Goal: Transaction & Acquisition: Subscribe to service/newsletter

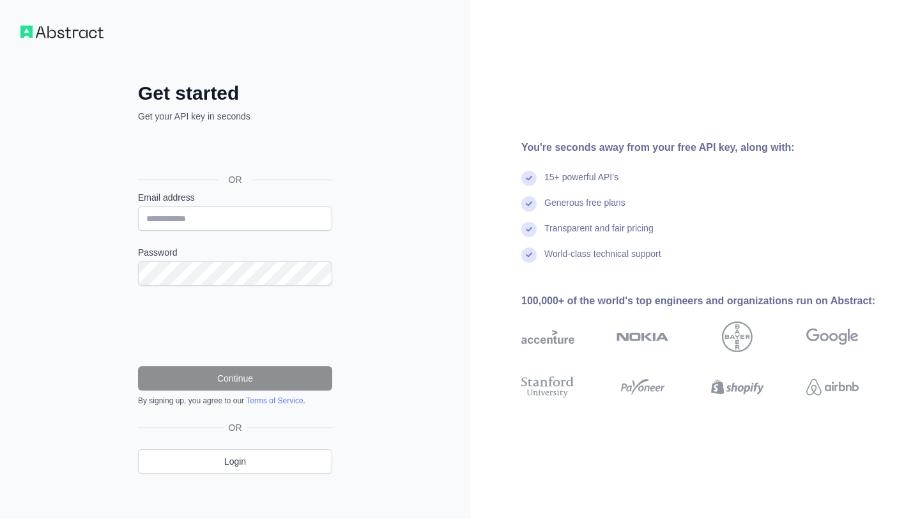
scroll to position [5, 0]
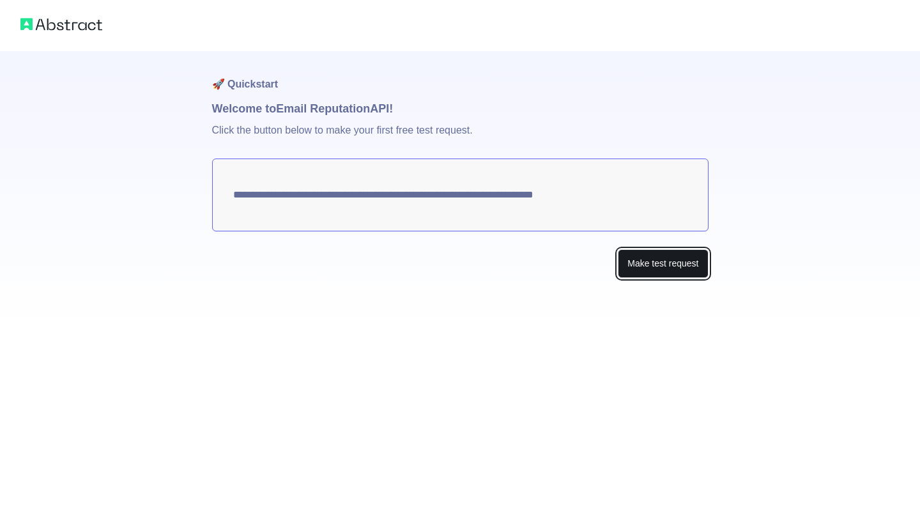
click at [636, 262] on button "Make test request" at bounding box center [663, 263] width 90 height 29
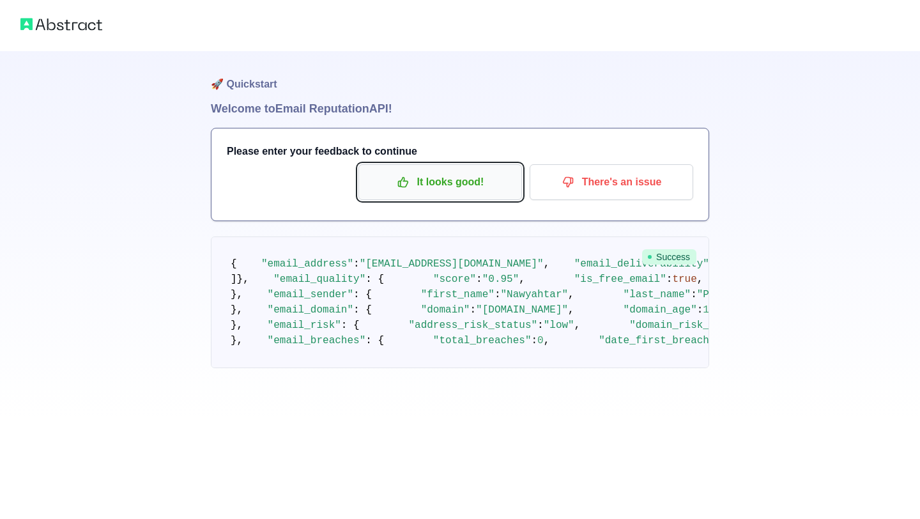
click at [462, 181] on p "It looks good!" at bounding box center [440, 182] width 144 height 22
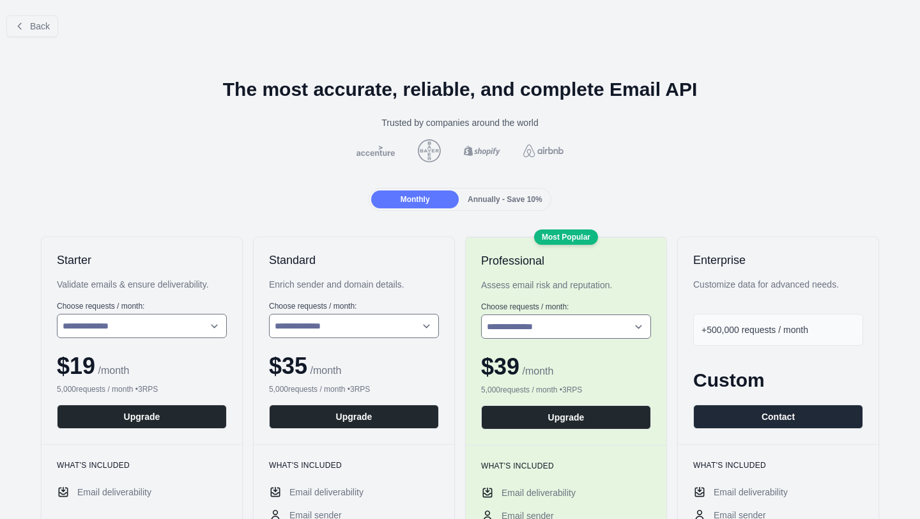
click at [507, 194] on div "Annually - Save 10%" at bounding box center [505, 199] width 88 height 18
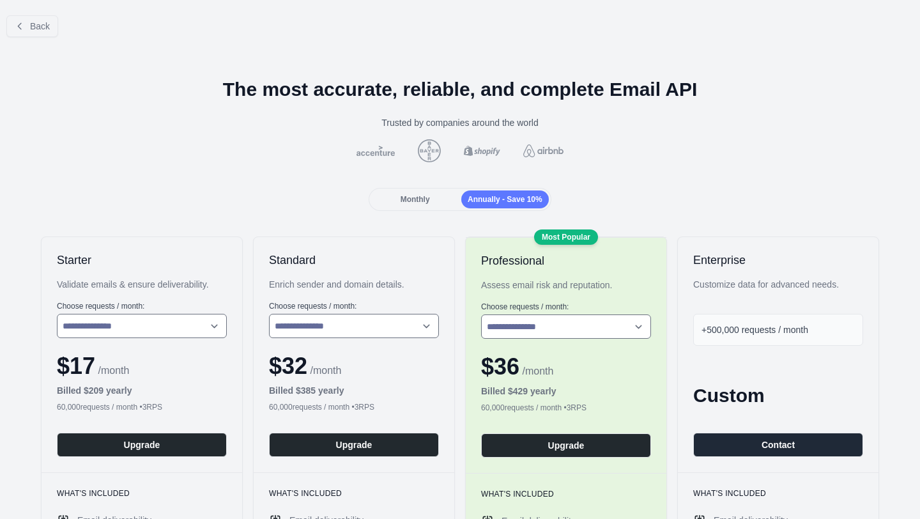
click at [420, 204] on div "Monthly" at bounding box center [415, 199] width 88 height 18
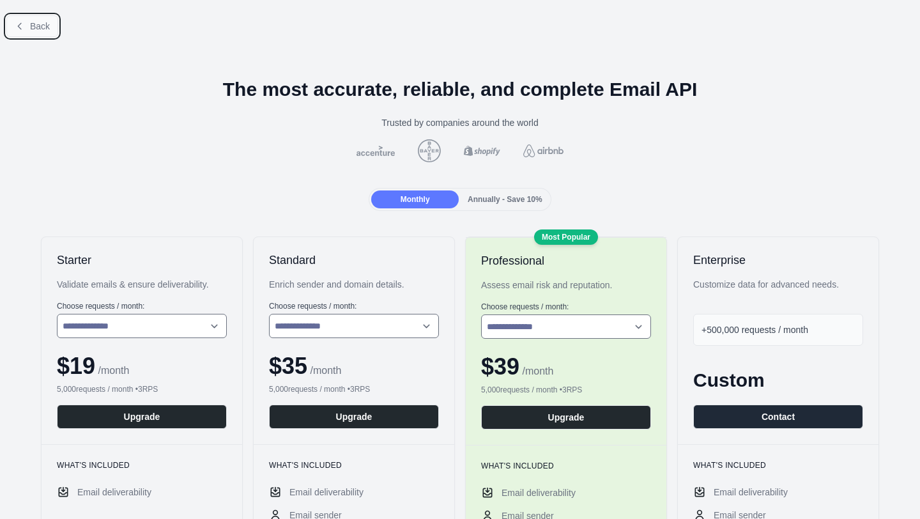
click at [28, 26] on button "Back" at bounding box center [32, 26] width 52 height 22
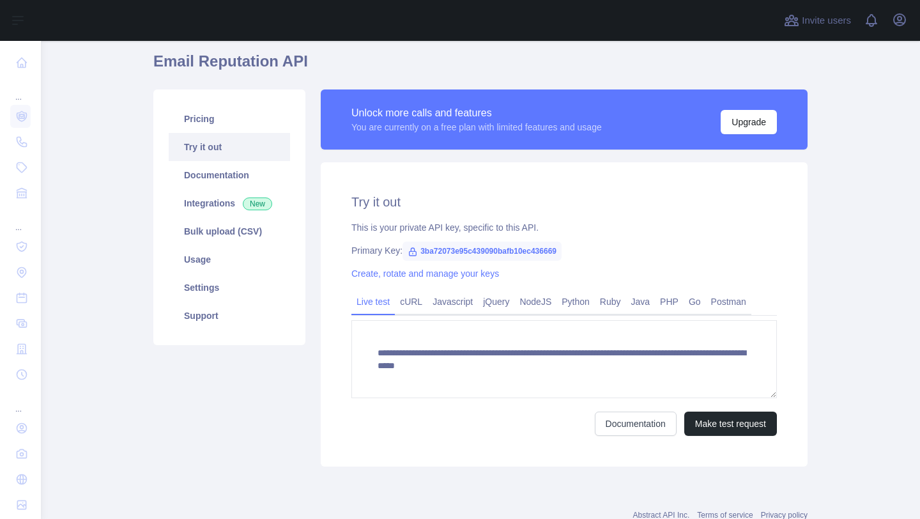
scroll to position [54, 0]
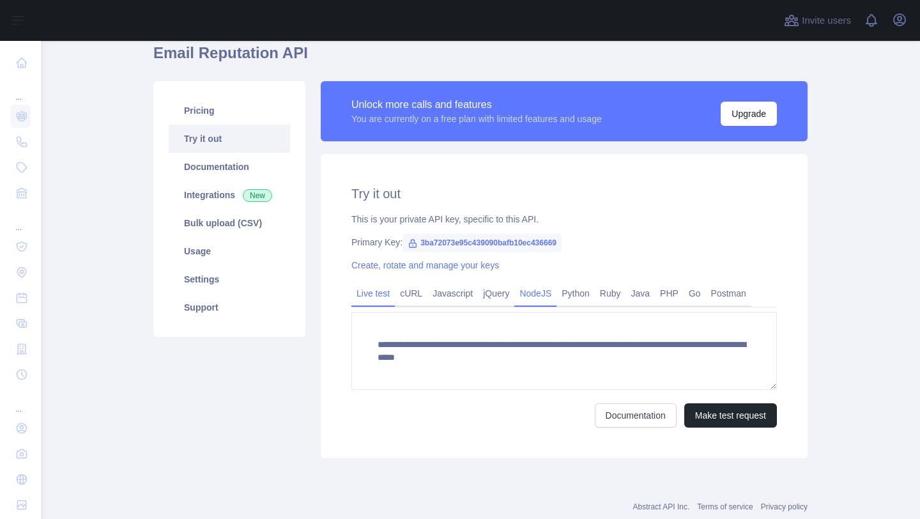
click at [543, 298] on link "NodeJS" at bounding box center [535, 293] width 42 height 20
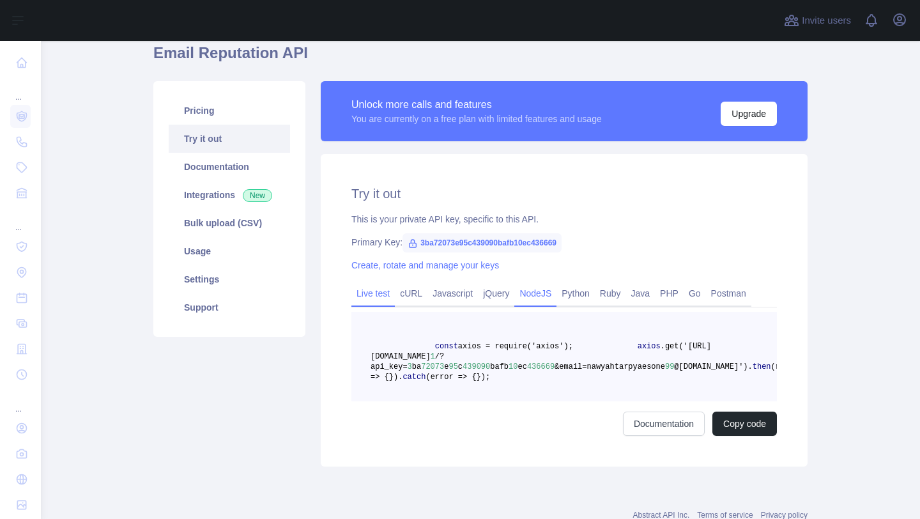
click at [376, 299] on link "Live test" at bounding box center [372, 293] width 43 height 20
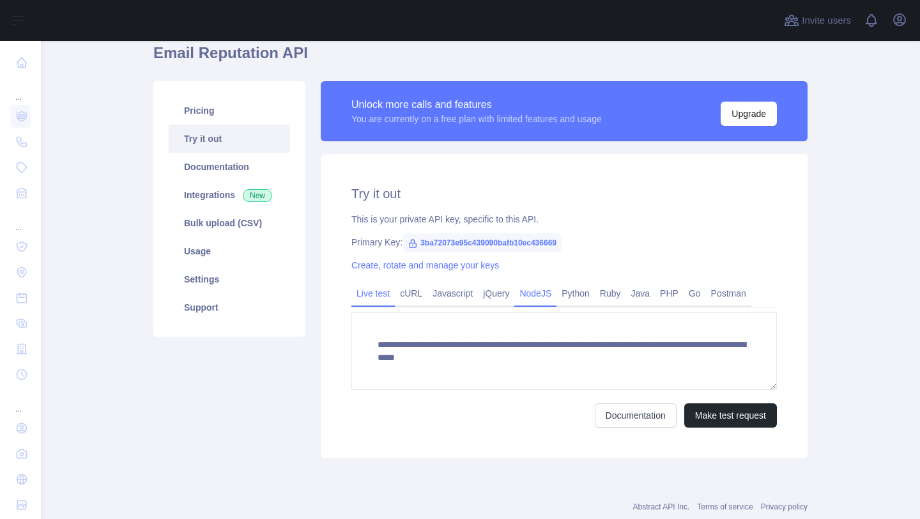
click at [544, 293] on link "NodeJS" at bounding box center [535, 293] width 42 height 20
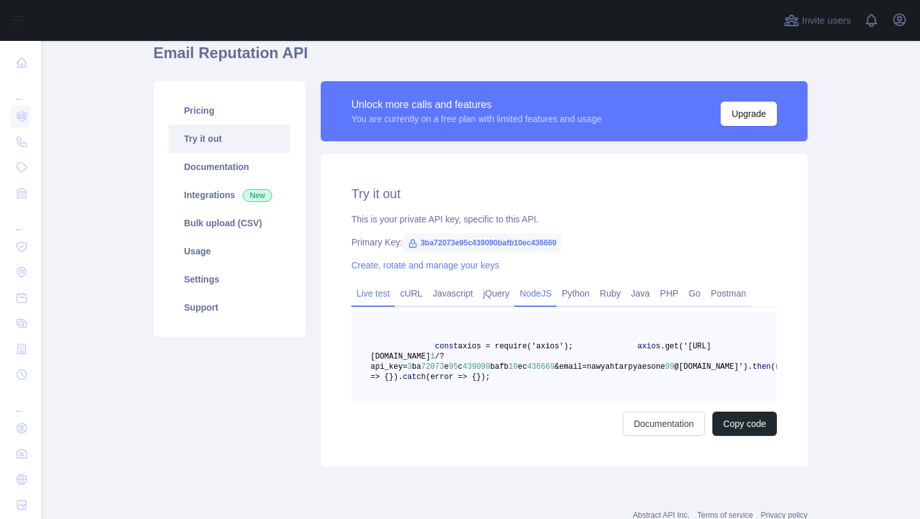
click at [381, 298] on link "Live test" at bounding box center [372, 293] width 43 height 20
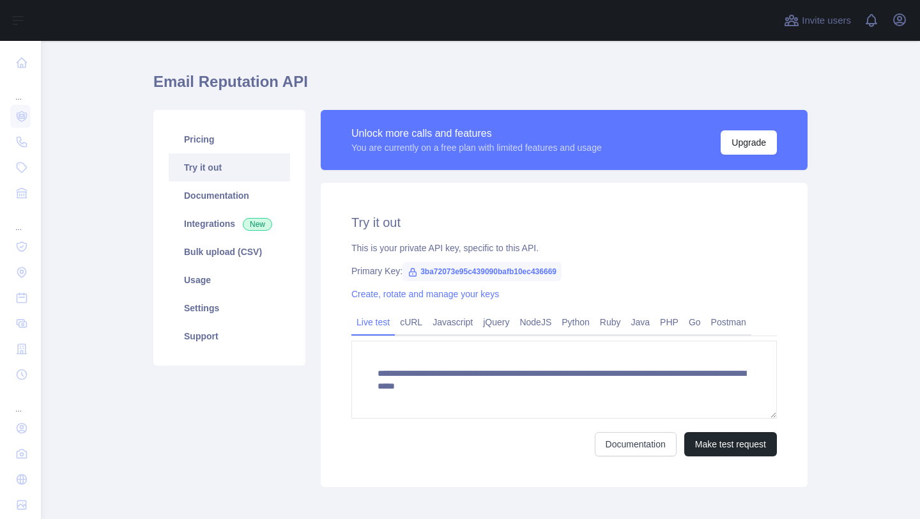
scroll to position [0, 0]
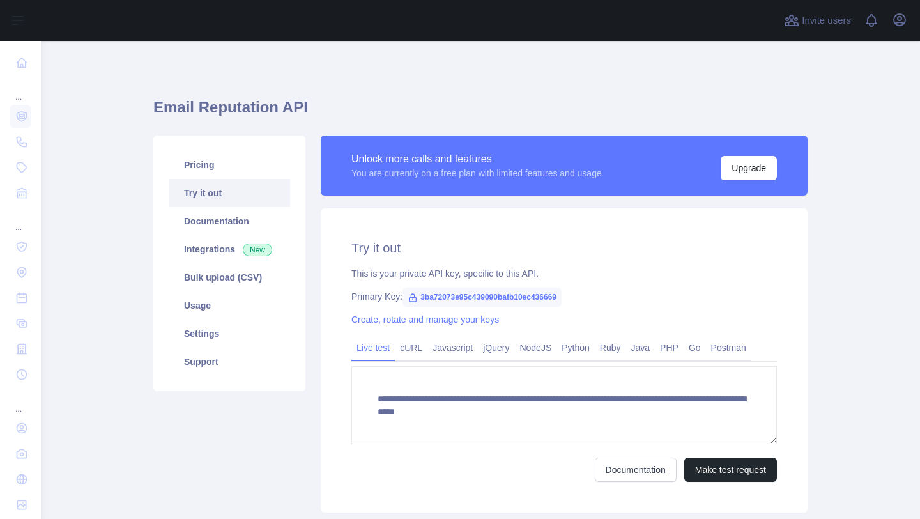
click at [602, 176] on div "You are currently on a free plan with limited features and usage" at bounding box center [476, 173] width 250 height 13
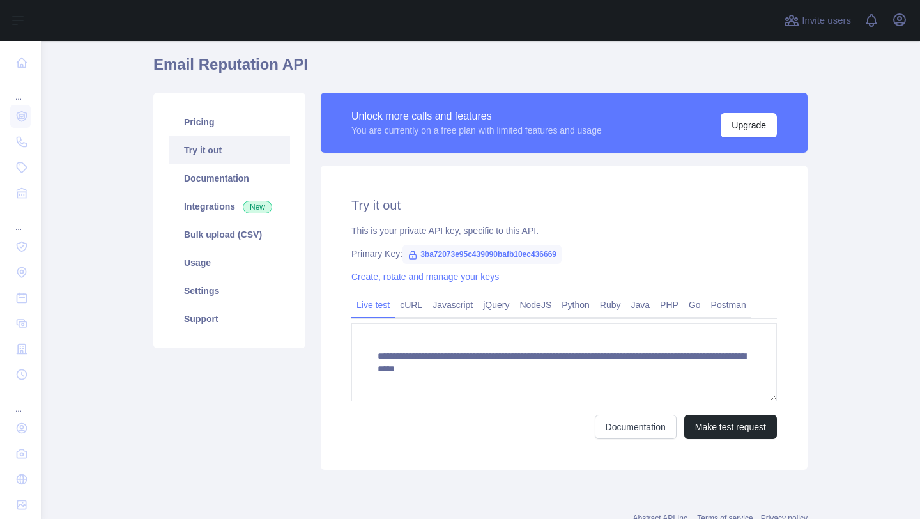
scroll to position [44, 0]
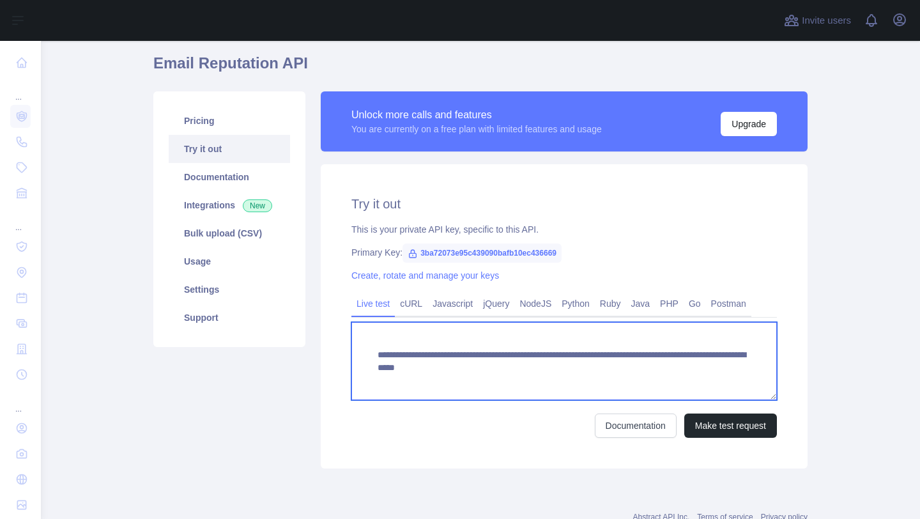
drag, startPoint x: 377, startPoint y: 355, endPoint x: 396, endPoint y: 378, distance: 29.9
click at [396, 378] on textarea "**********" at bounding box center [564, 361] width 426 height 78
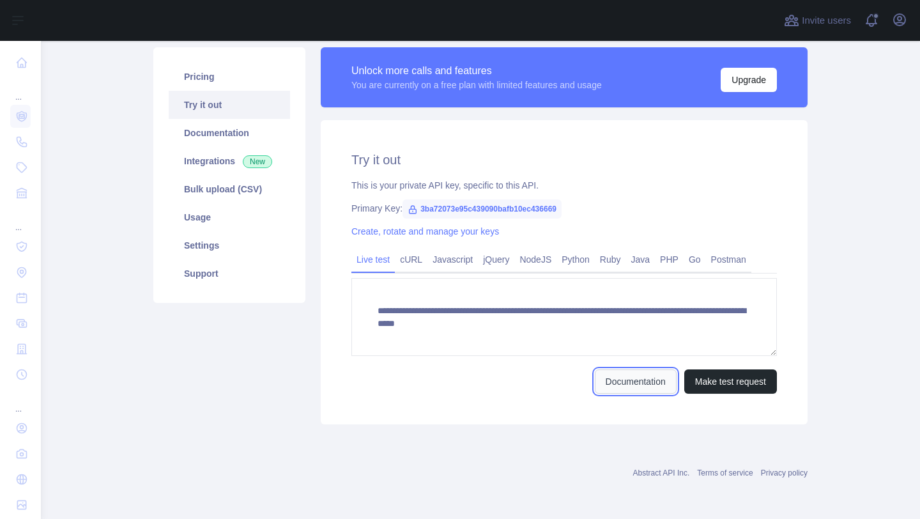
click at [617, 387] on link "Documentation" at bounding box center [636, 381] width 82 height 24
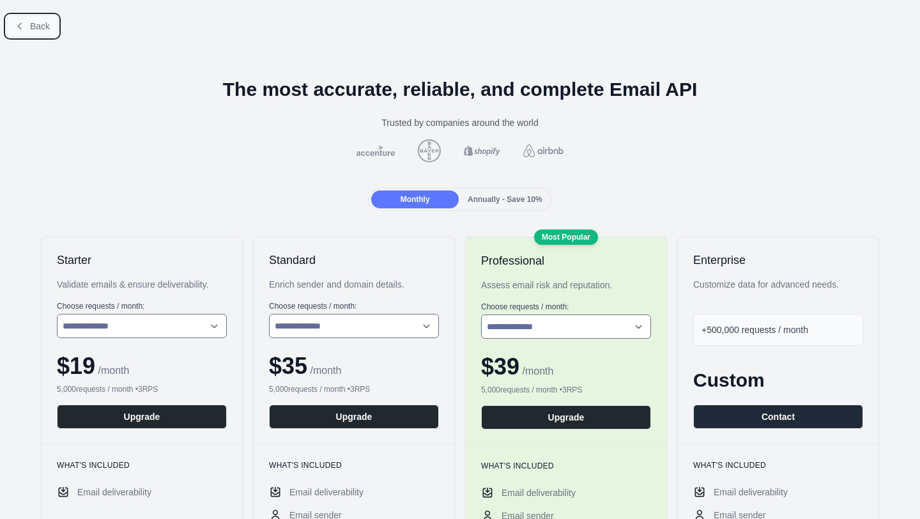
click at [29, 31] on button "Back" at bounding box center [32, 26] width 52 height 22
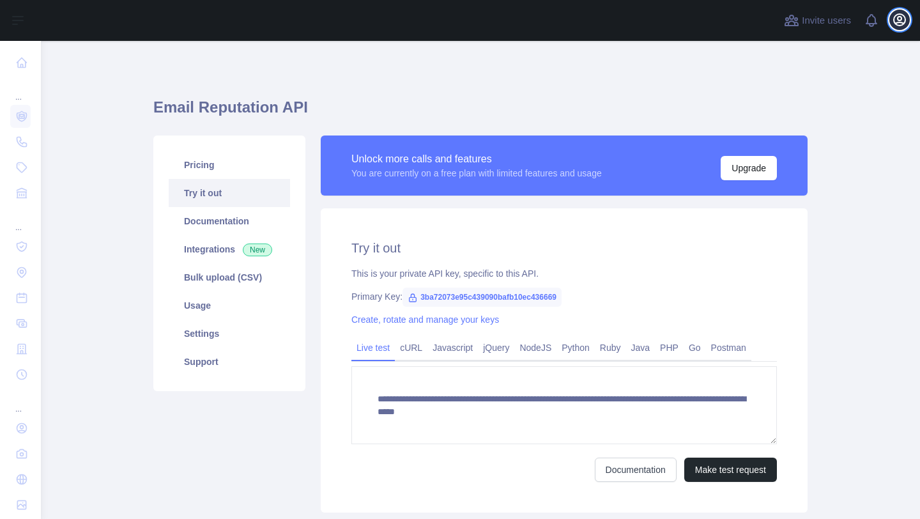
click at [896, 22] on icon "button" at bounding box center [900, 20] width 12 height 12
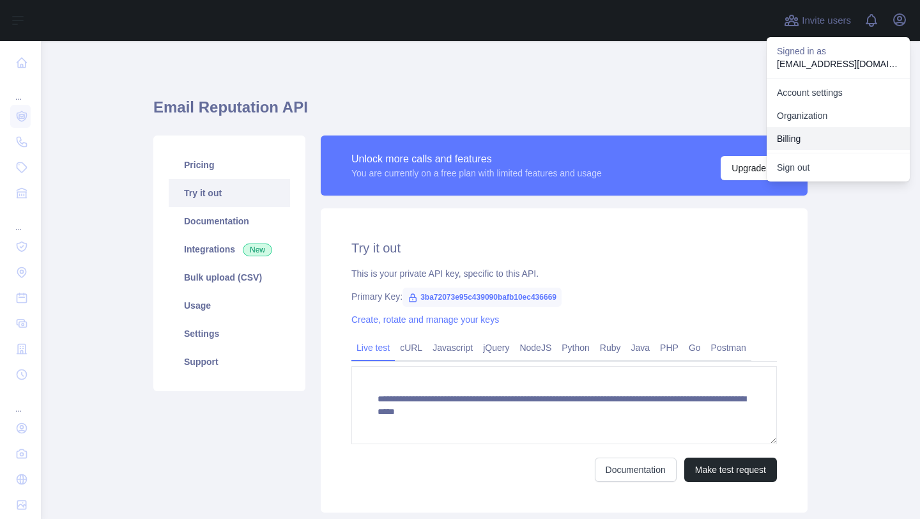
click at [807, 138] on button "Billing" at bounding box center [838, 138] width 143 height 23
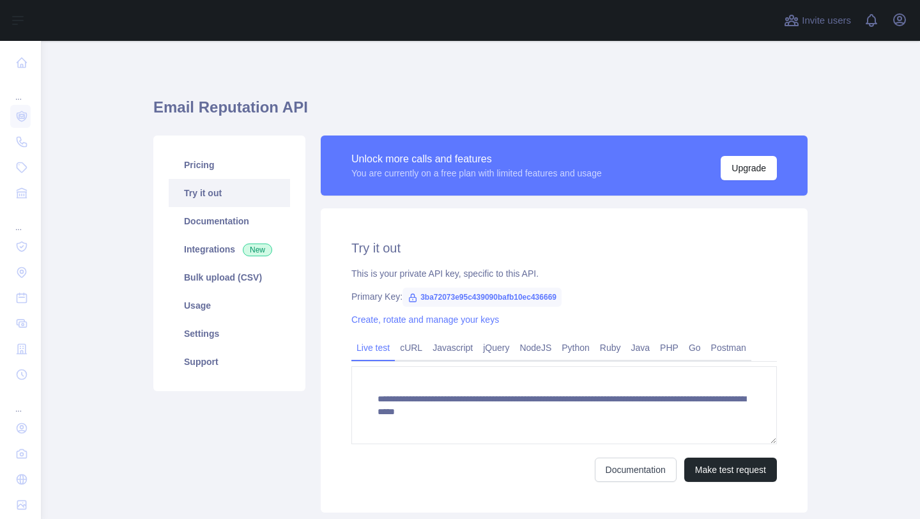
scroll to position [29, 0]
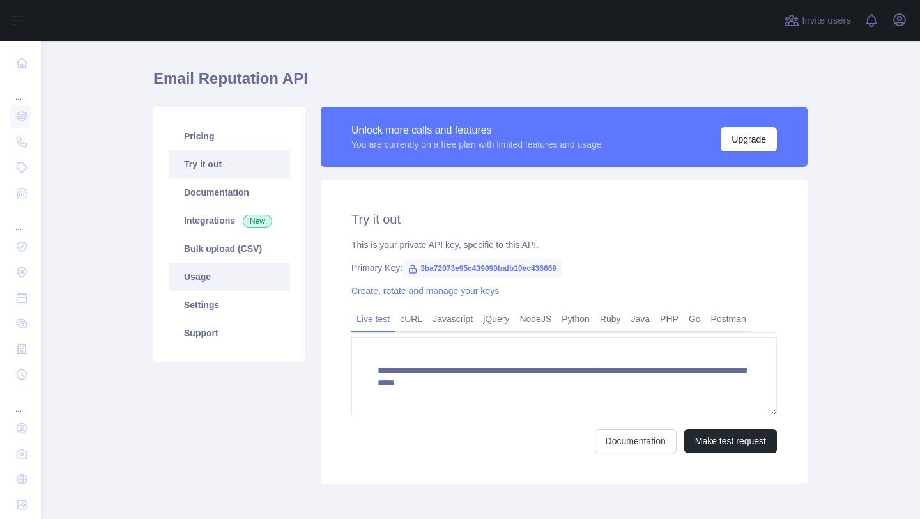
click at [227, 284] on link "Usage" at bounding box center [229, 277] width 121 height 28
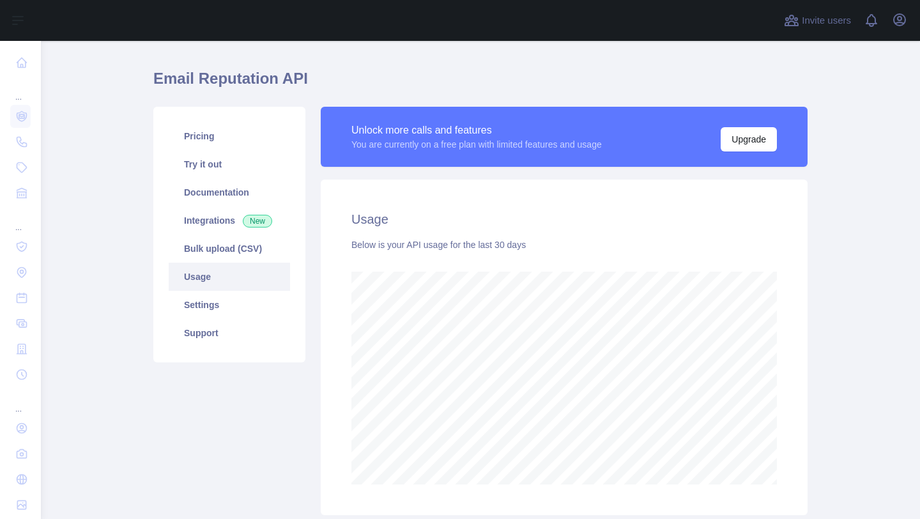
scroll to position [478, 879]
click at [222, 334] on link "Support" at bounding box center [229, 333] width 121 height 28
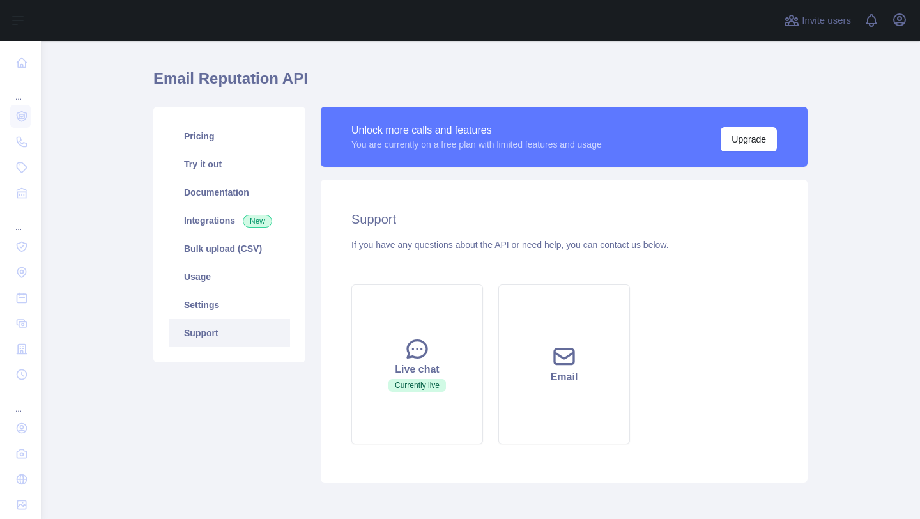
click at [408, 135] on div "Unlock more calls and features" at bounding box center [476, 130] width 250 height 15
click at [219, 305] on link "Settings" at bounding box center [229, 305] width 121 height 28
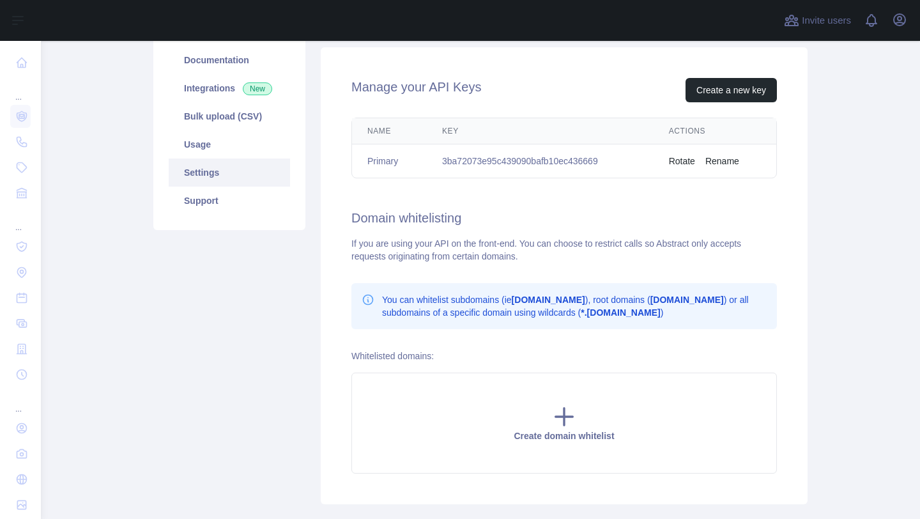
scroll to position [149, 0]
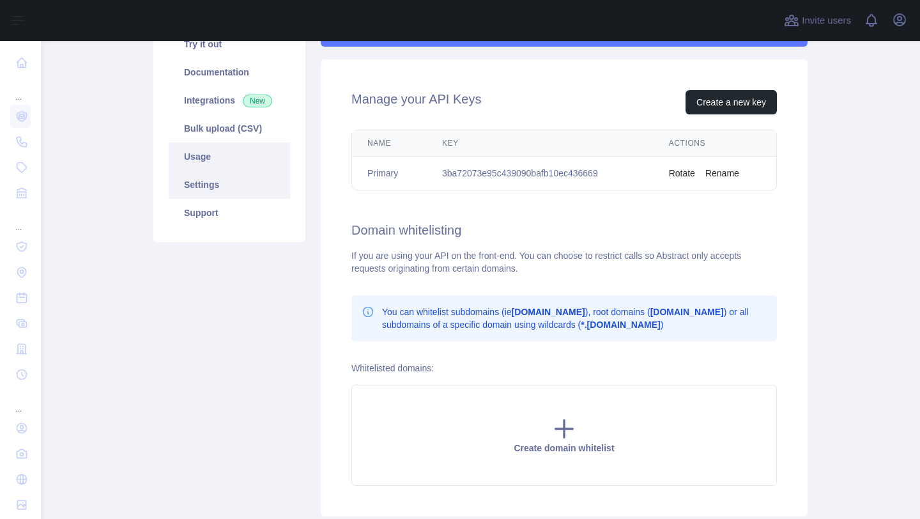
click at [236, 153] on link "Usage" at bounding box center [229, 157] width 121 height 28
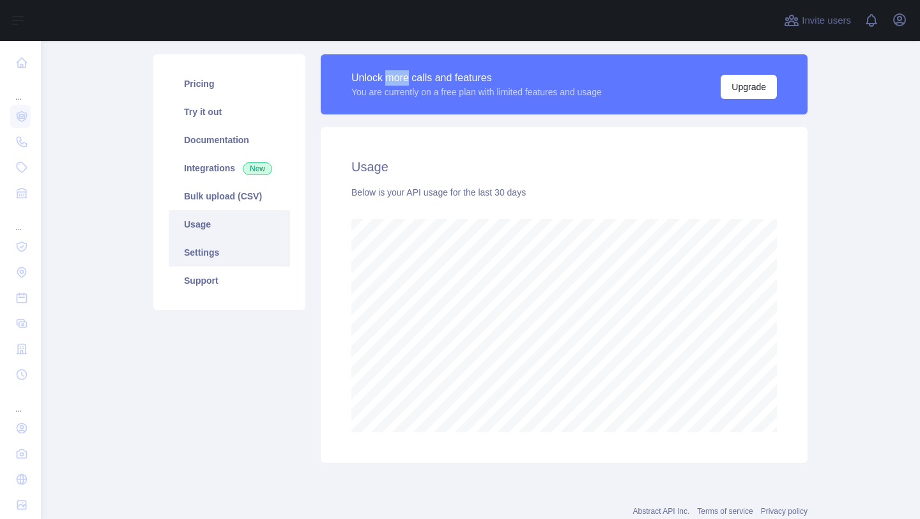
scroll to position [77, 0]
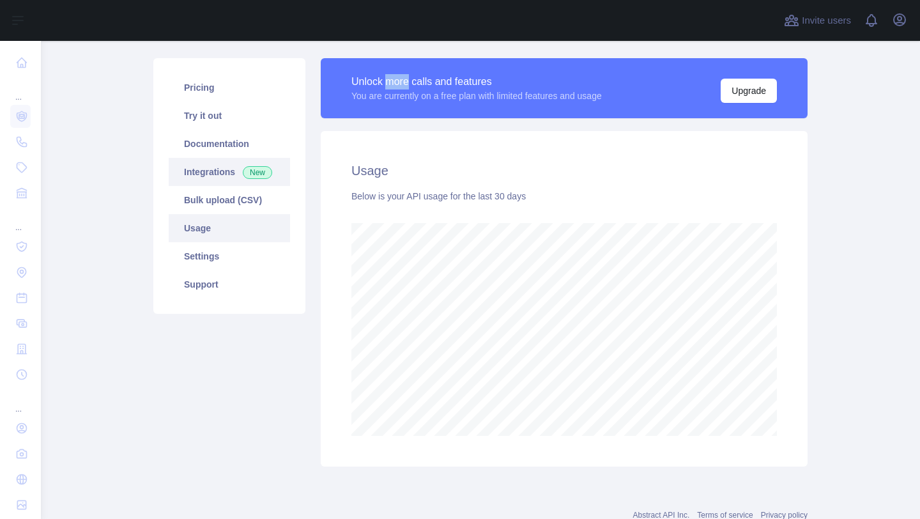
click at [219, 169] on link "Integrations New" at bounding box center [229, 172] width 121 height 28
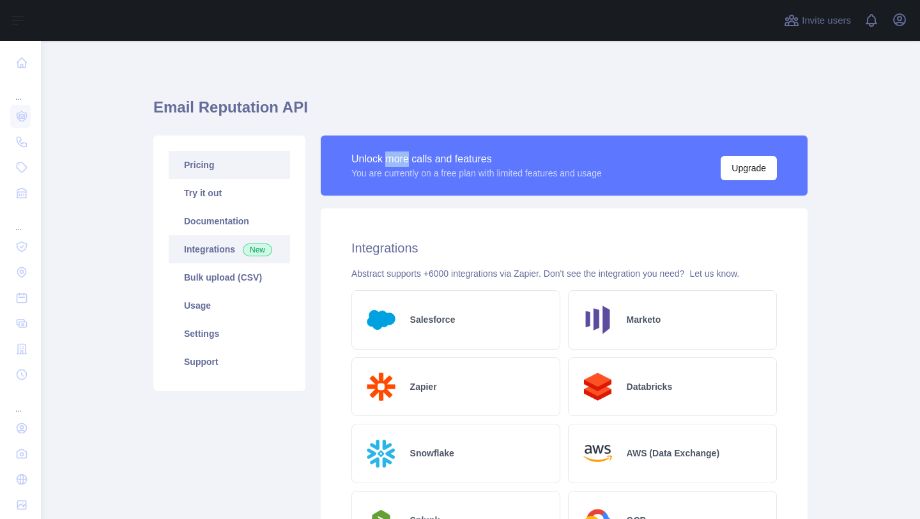
click at [203, 176] on link "Pricing" at bounding box center [229, 165] width 121 height 28
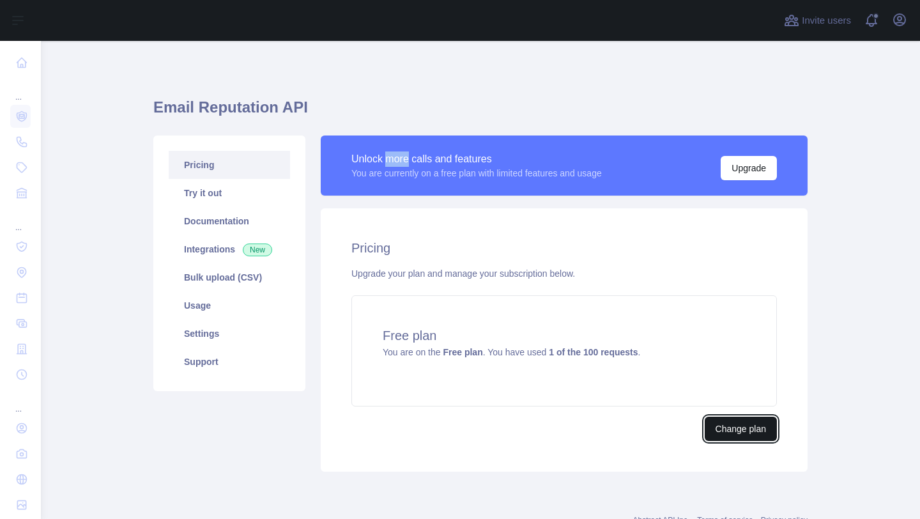
click at [718, 428] on button "Change plan" at bounding box center [741, 429] width 72 height 24
